Goal: Task Accomplishment & Management: Manage account settings

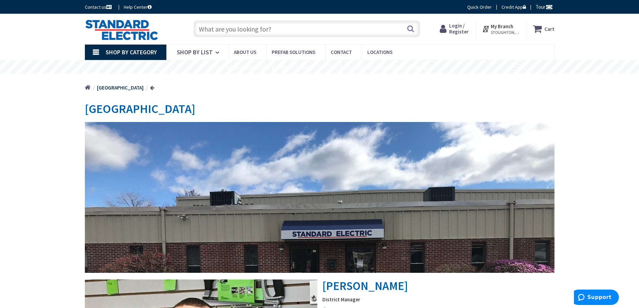
click at [462, 31] on span "Login / Register" at bounding box center [458, 28] width 19 height 12
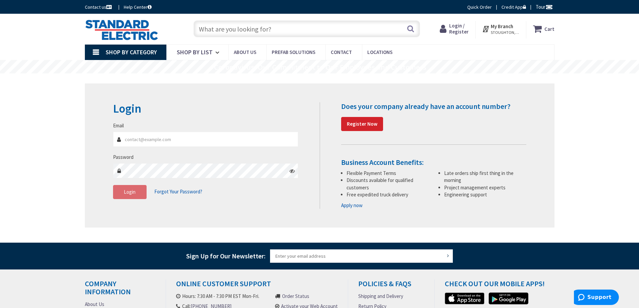
click at [214, 144] on input "Email" at bounding box center [206, 139] width 186 height 15
click at [137, 190] on button "Login" at bounding box center [130, 192] width 34 height 14
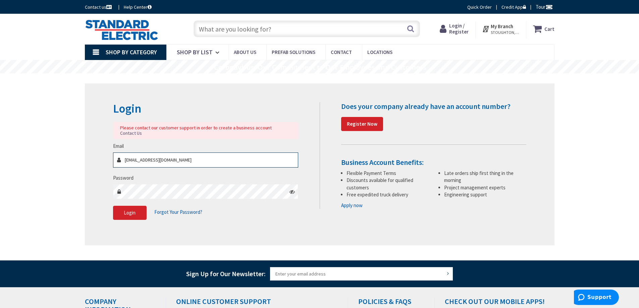
click at [185, 155] on input "[EMAIL_ADDRESS][DOMAIN_NAME]" at bounding box center [206, 160] width 186 height 15
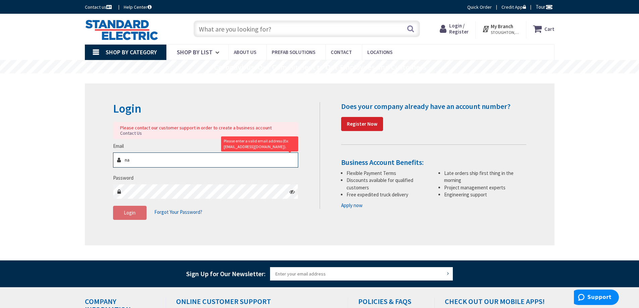
type input "n"
click at [191, 154] on input "Email" at bounding box center [206, 160] width 186 height 15
click at [177, 153] on input "[PERSON_NAME]" at bounding box center [206, 160] width 186 height 15
type input "[PERSON_NAME]"
click at [181, 128] on div "Please contact our customer support in order to create a business account Conta…" at bounding box center [205, 130] width 171 height 11
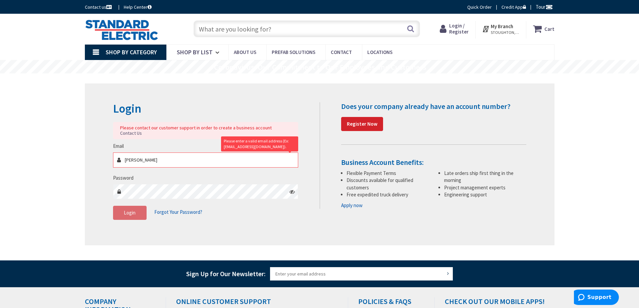
drag, startPoint x: 539, startPoint y: 41, endPoint x: 488, endPoint y: 41, distance: 51.0
click at [535, 43] on div "Skip to Content Toggle Nav Search Cart My Cart Close" at bounding box center [319, 29] width 503 height 31
click at [458, 26] on span "Login / Register" at bounding box center [458, 28] width 19 height 12
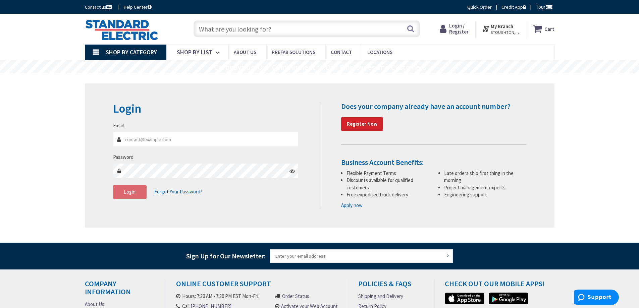
click at [221, 138] on input "Email" at bounding box center [206, 139] width 186 height 15
type input "t"
click at [504, 28] on strong "My Branch" at bounding box center [502, 26] width 22 height 6
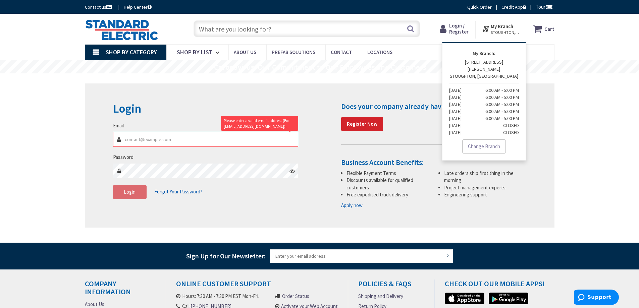
click at [168, 24] on div "Toggle Nav" at bounding box center [133, 29] width 106 height 22
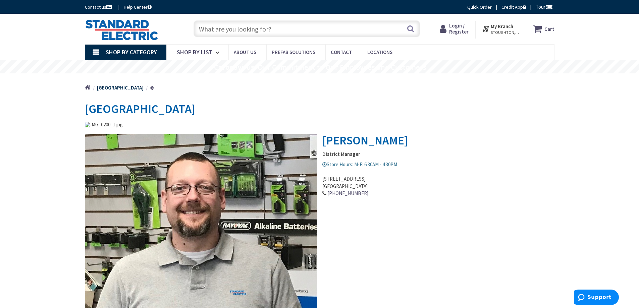
click at [498, 30] on span "STOUGHTON, [GEOGRAPHIC_DATA]" at bounding box center [505, 32] width 29 height 5
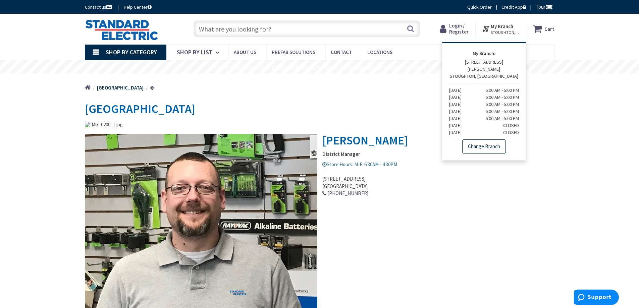
click at [478, 140] on link "Change Branch" at bounding box center [484, 147] width 44 height 14
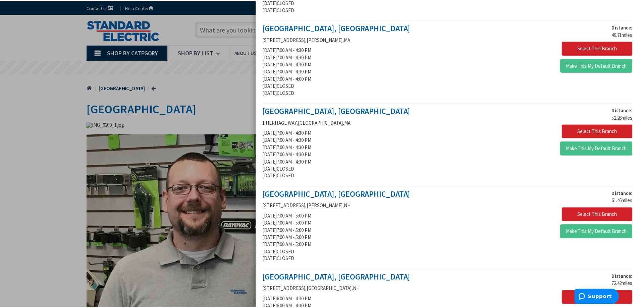
scroll to position [669, 0]
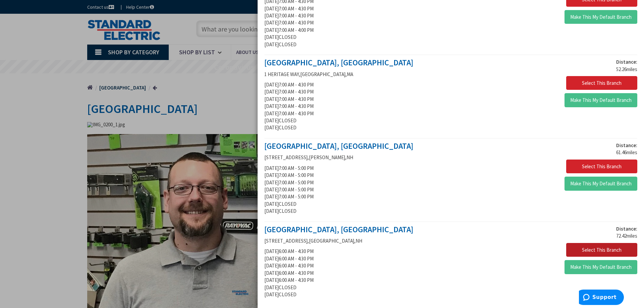
click at [598, 249] on button "Select This Branch" at bounding box center [601, 250] width 71 height 14
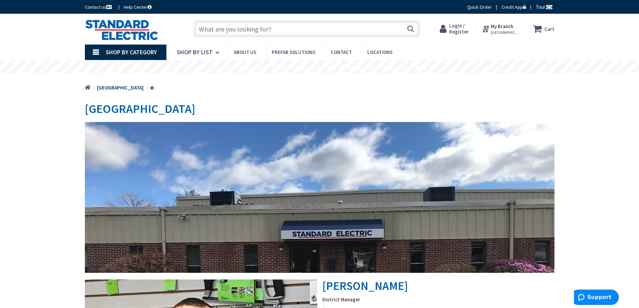
click at [457, 31] on span "Login / Register" at bounding box center [458, 28] width 19 height 12
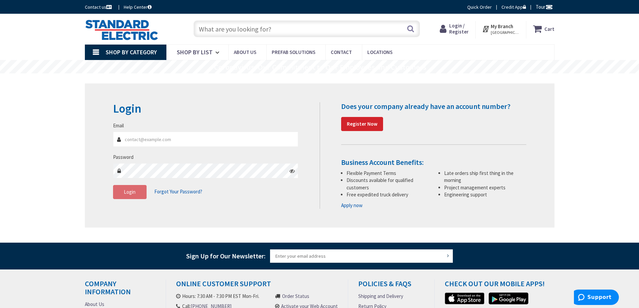
click at [189, 137] on input "Email" at bounding box center [206, 139] width 186 height 15
type input "t"
type input "[EMAIL_ADDRESS][DOMAIN_NAME]"
click at [139, 193] on button "Login" at bounding box center [130, 192] width 34 height 14
